Goal: Navigation & Orientation: Find specific page/section

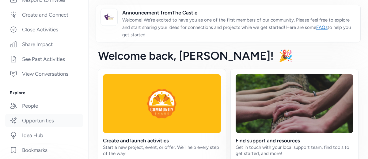
scroll to position [156, 0]
click at [34, 105] on link "People" at bounding box center [44, 104] width 79 height 13
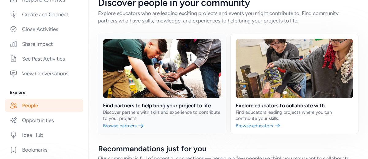
scroll to position [25, 0]
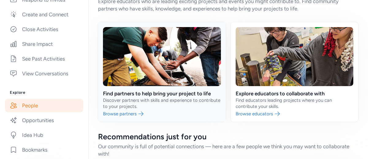
click at [170, 92] on link at bounding box center [162, 71] width 128 height 99
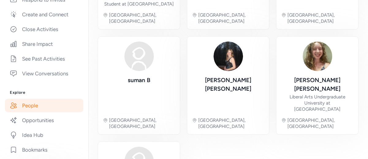
scroll to position [432, 0]
